Goal: Task Accomplishment & Management: Use online tool/utility

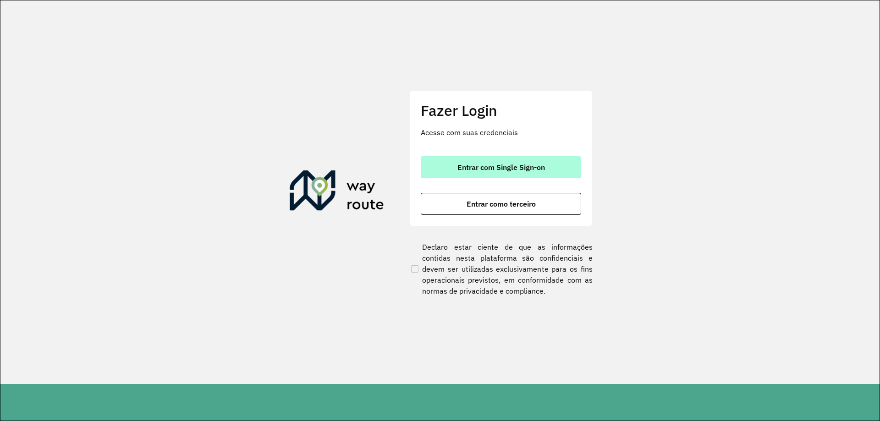
drag, startPoint x: 496, startPoint y: 168, endPoint x: 492, endPoint y: 167, distance: 4.7
click at [493, 167] on span "Entrar com Single Sign-on" at bounding box center [501, 167] width 88 height 7
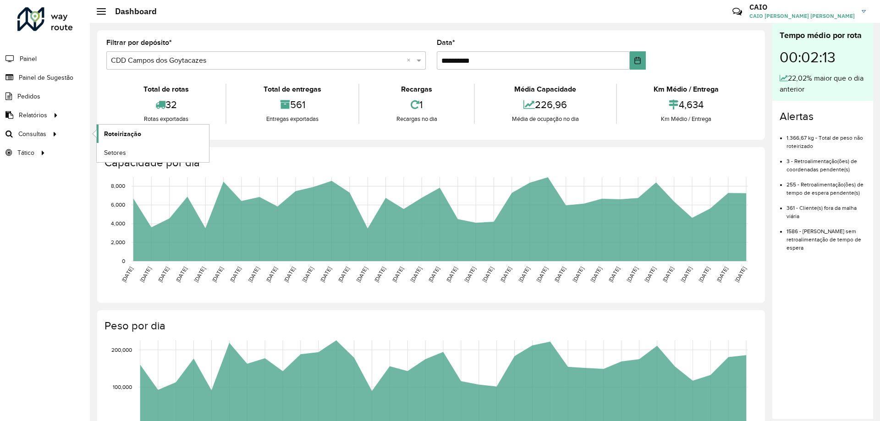
click at [121, 130] on span "Roteirização" at bounding box center [122, 134] width 37 height 10
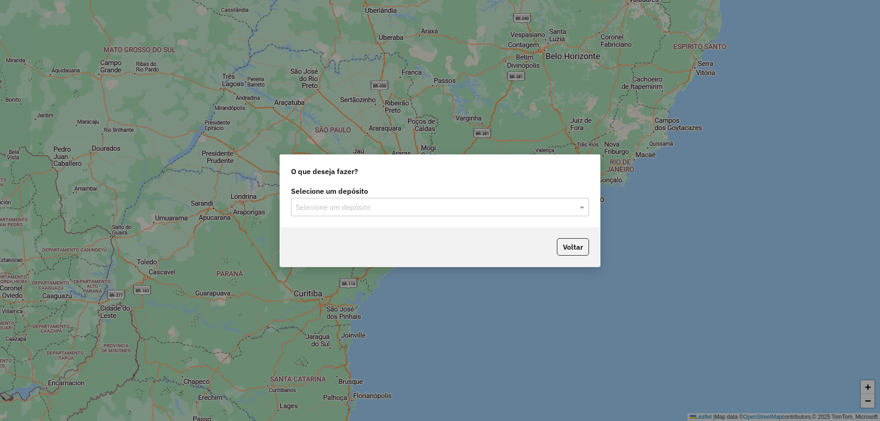
click at [340, 205] on input "text" at bounding box center [431, 207] width 270 height 11
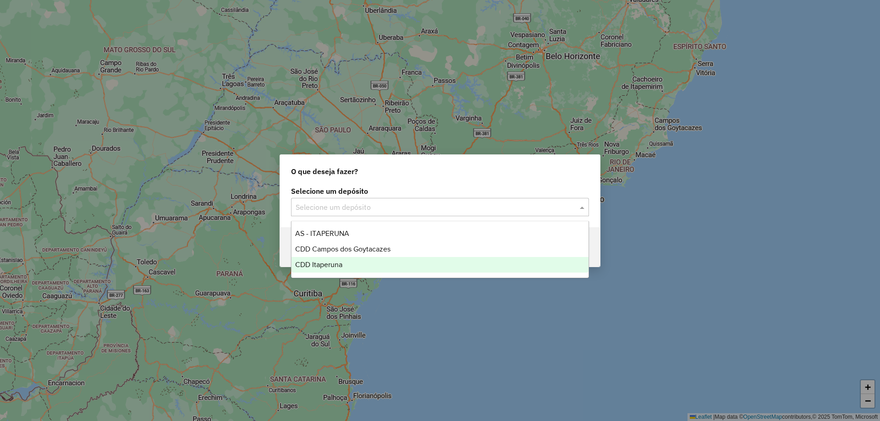
click at [336, 262] on span "CDD Itaperuna" at bounding box center [318, 265] width 47 height 8
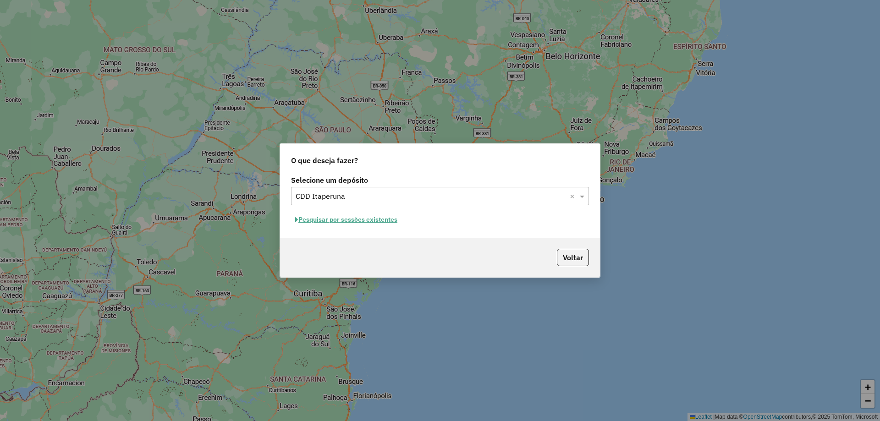
click at [337, 223] on button "Pesquisar por sessões existentes" at bounding box center [346, 220] width 110 height 14
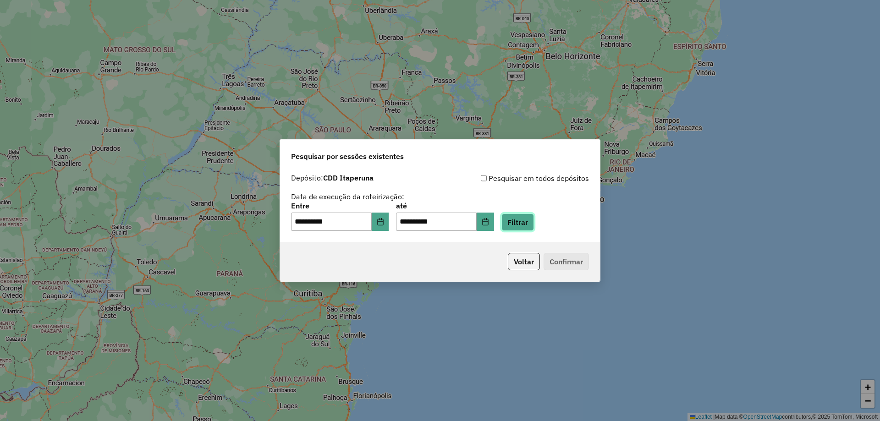
click at [534, 225] on button "Filtrar" at bounding box center [517, 222] width 33 height 17
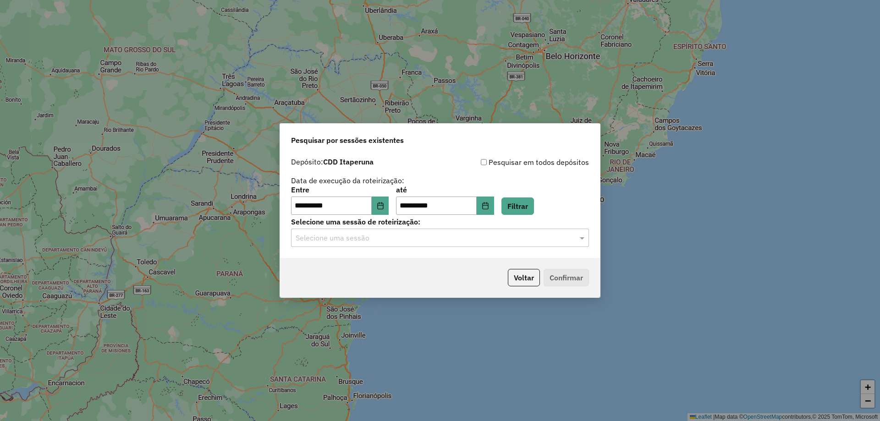
click at [541, 237] on input "text" at bounding box center [431, 238] width 270 height 11
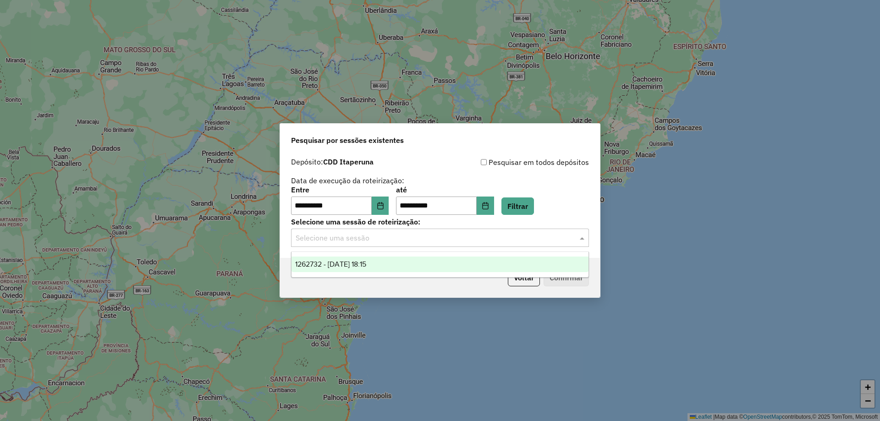
click at [350, 268] on div "1262732 - [DATE] 18:15" at bounding box center [439, 265] width 297 height 16
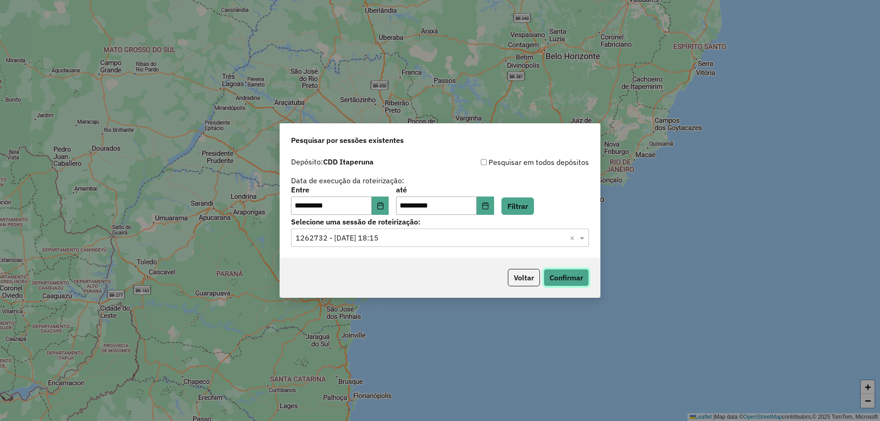
click at [565, 275] on button "Confirmar" at bounding box center [565, 277] width 45 height 17
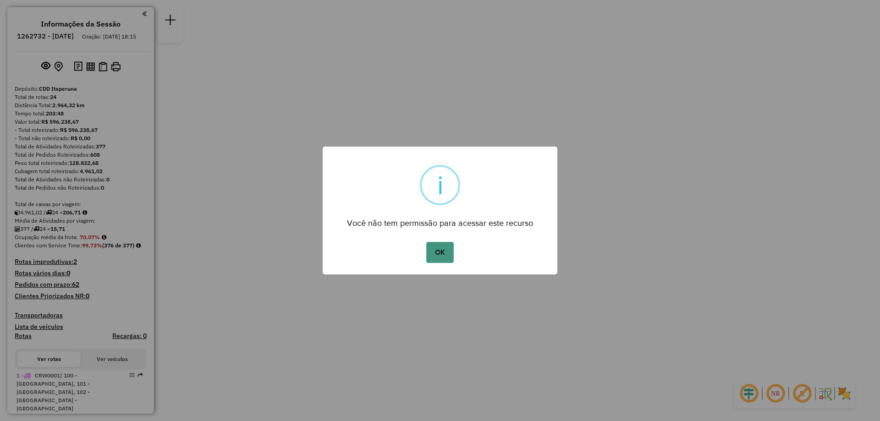
click at [448, 255] on button "OK" at bounding box center [439, 252] width 27 height 21
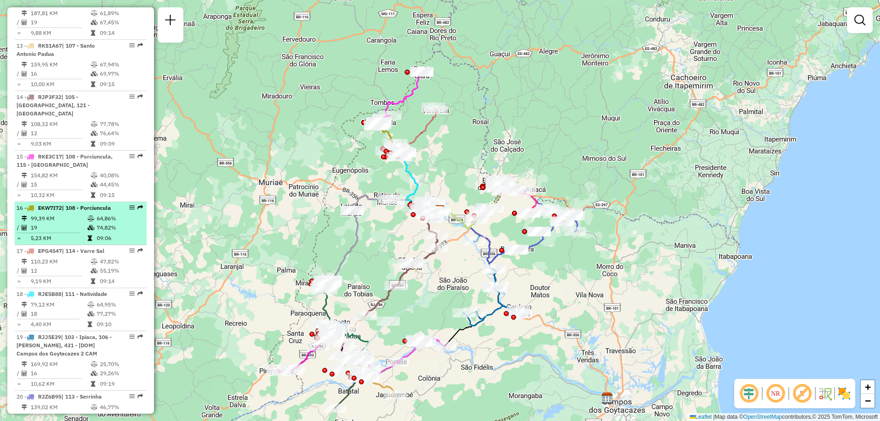
scroll to position [1008, 0]
